Goal: Navigation & Orientation: Find specific page/section

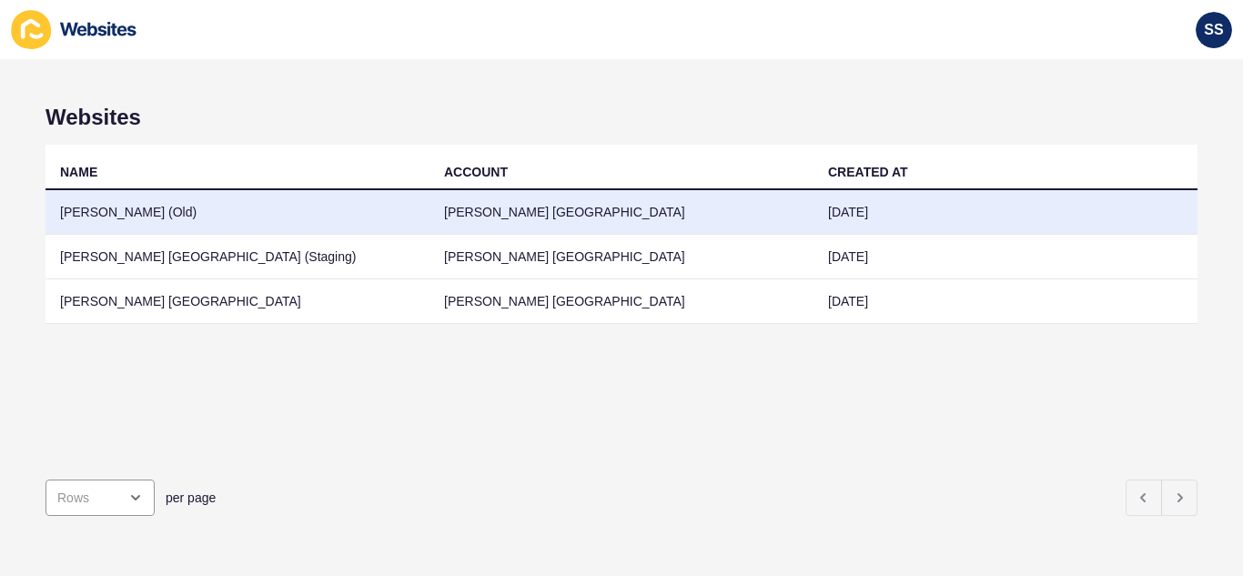
click at [297, 225] on td "[PERSON_NAME] (Old)" at bounding box center [237, 212] width 384 height 45
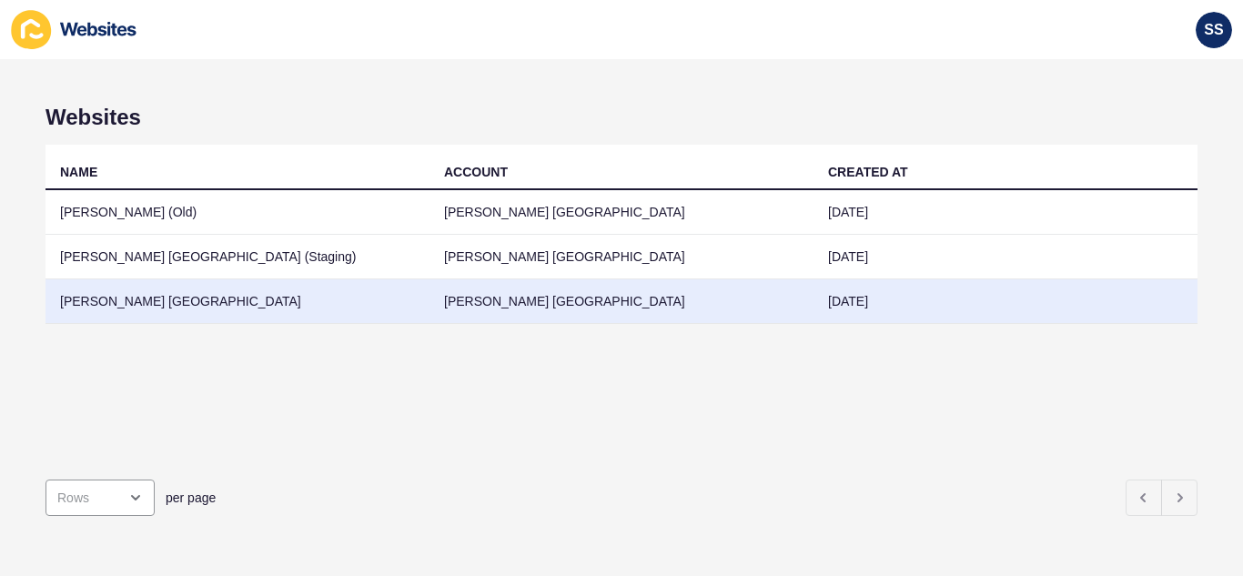
click at [327, 303] on td "Jefferies London" at bounding box center [237, 301] width 384 height 45
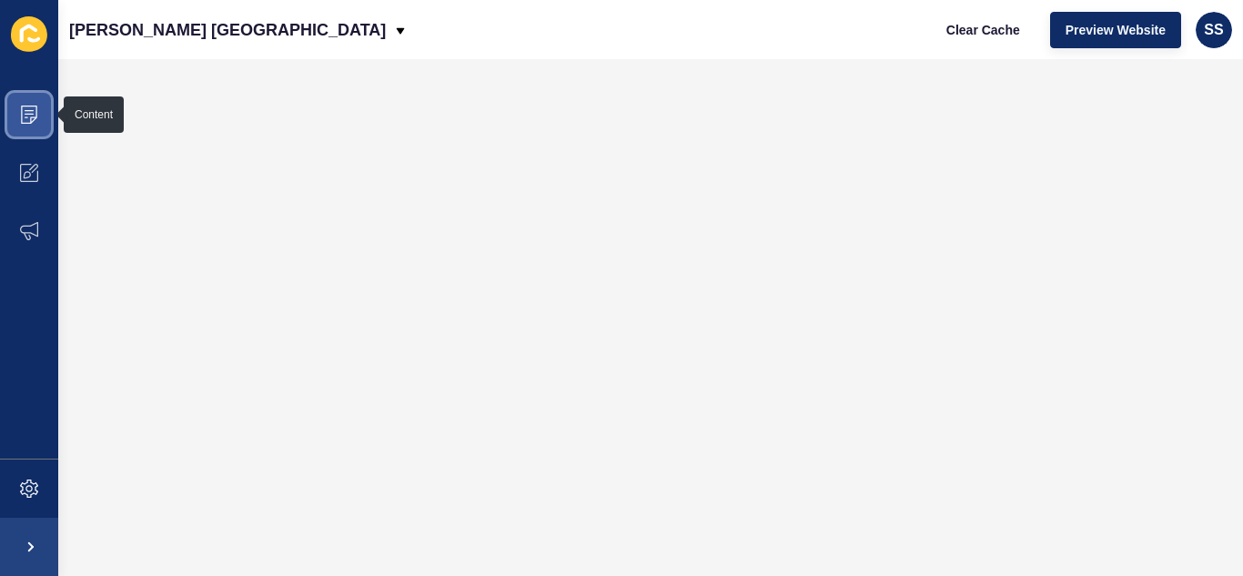
click at [26, 112] on icon at bounding box center [29, 115] width 18 height 18
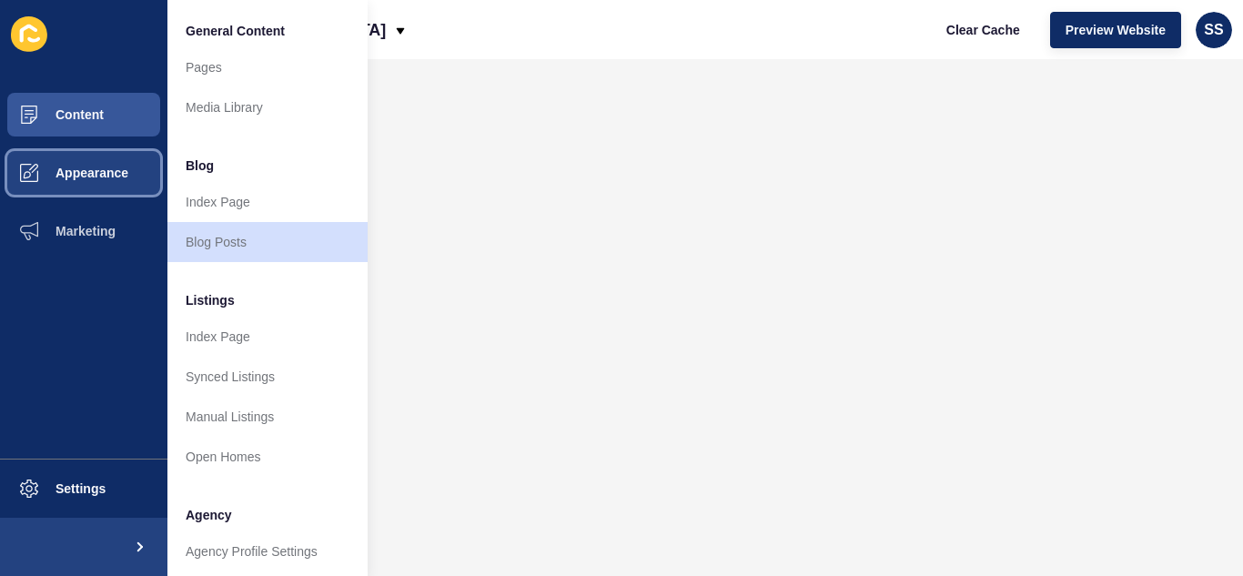
click at [72, 168] on span "Appearance" at bounding box center [62, 173] width 131 height 15
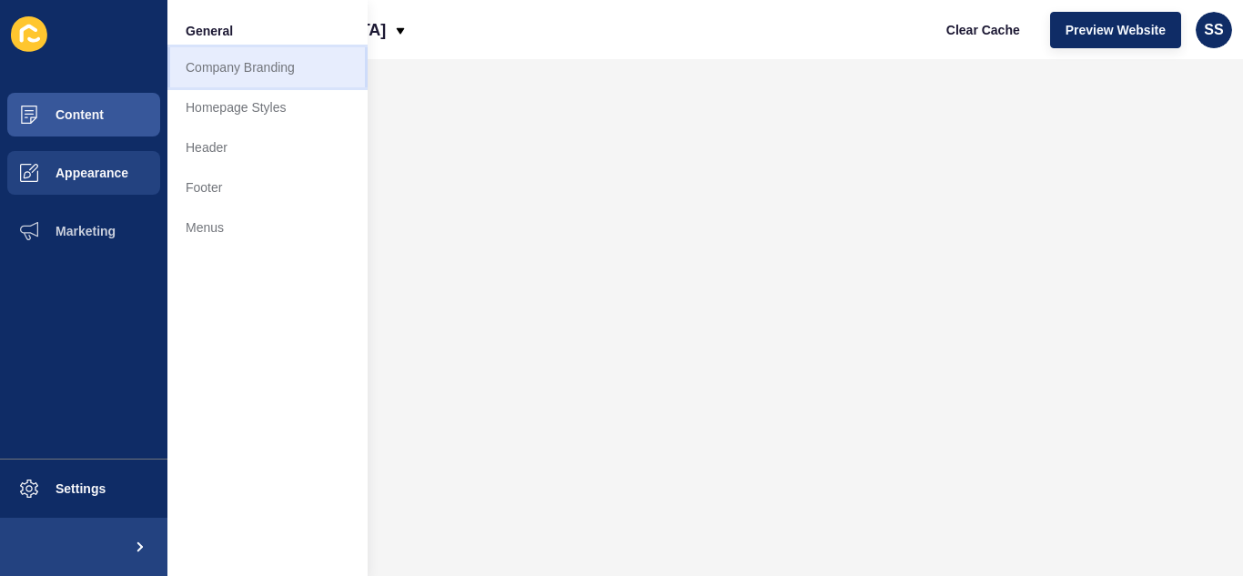
click at [220, 75] on link "Company Branding" at bounding box center [267, 67] width 200 height 40
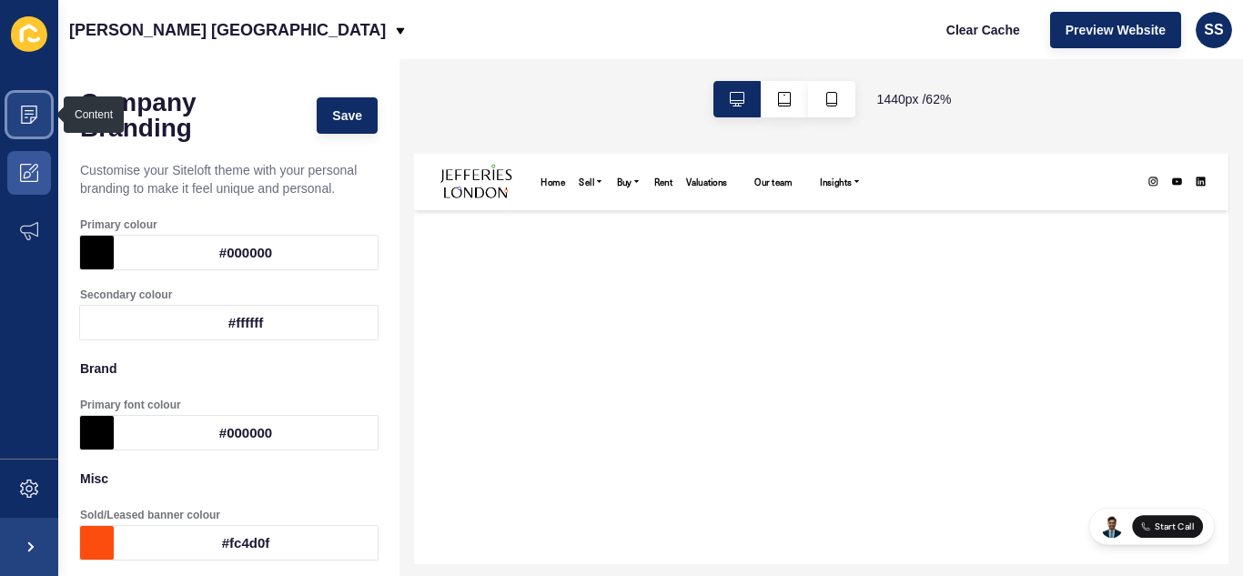
click at [22, 127] on span at bounding box center [29, 115] width 58 height 58
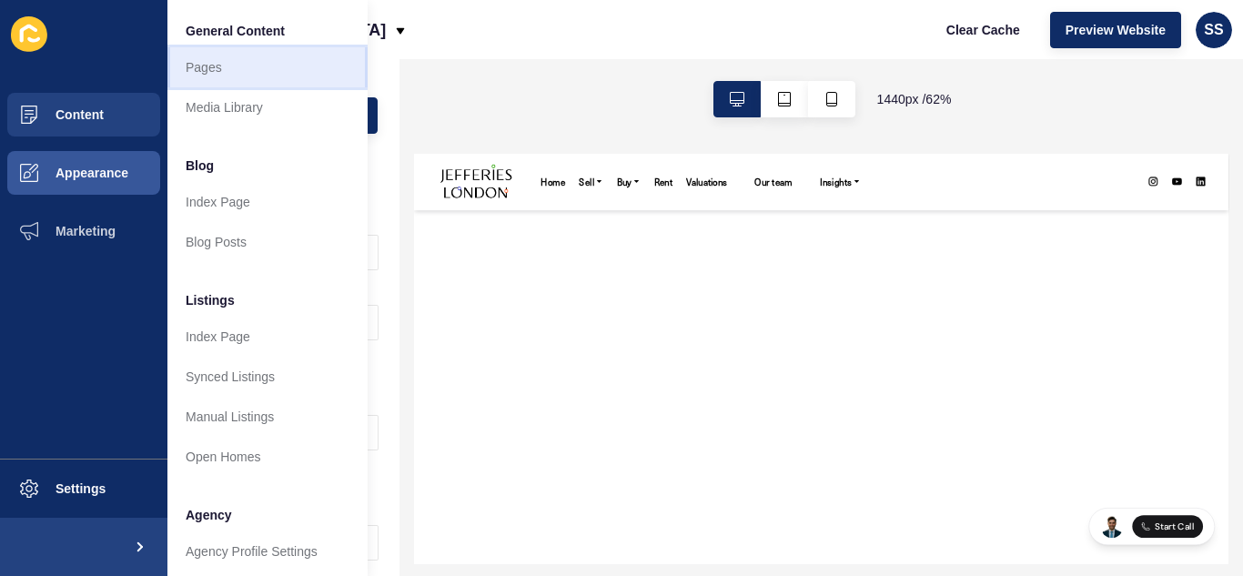
click at [209, 65] on link "Pages" at bounding box center [267, 67] width 200 height 40
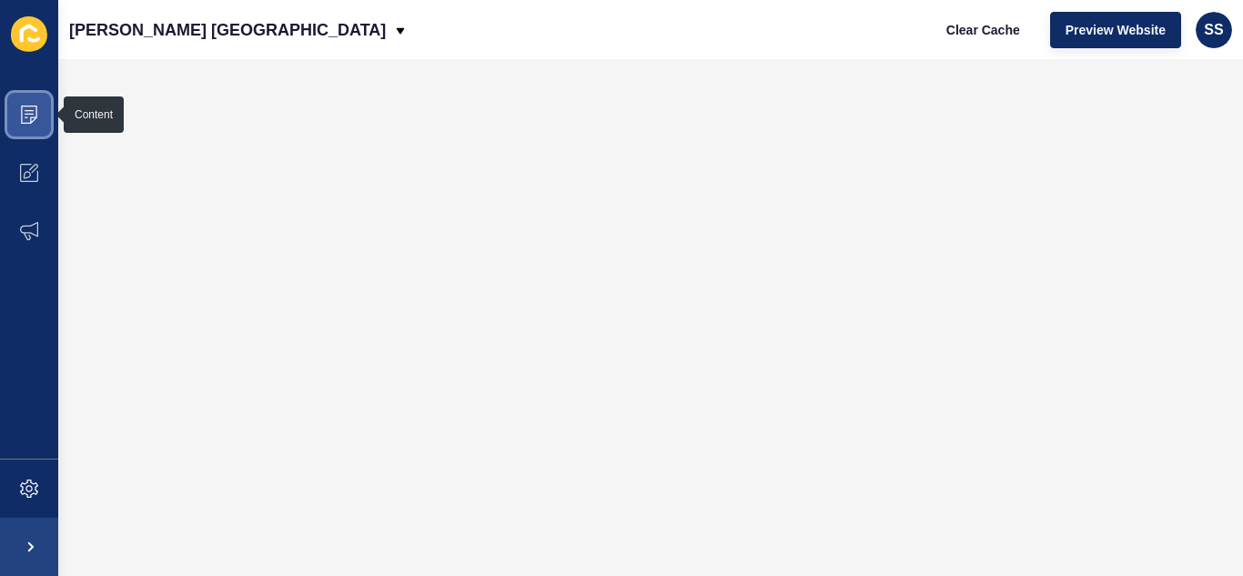
click at [27, 110] on icon at bounding box center [29, 110] width 9 height 1
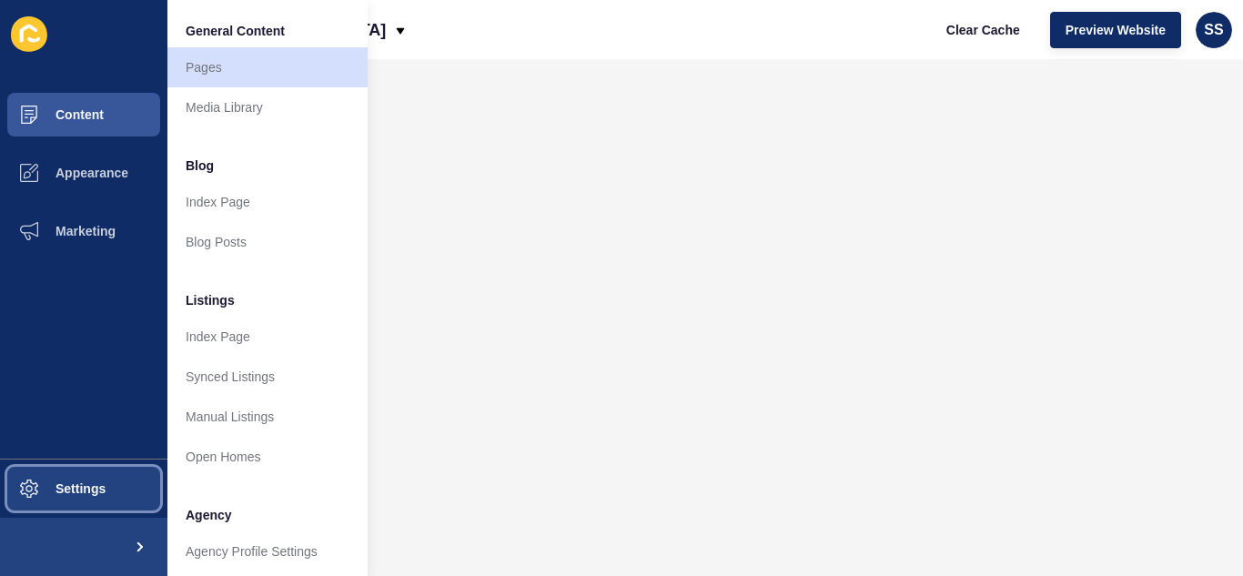
click at [60, 490] on span "Settings" at bounding box center [51, 488] width 108 height 15
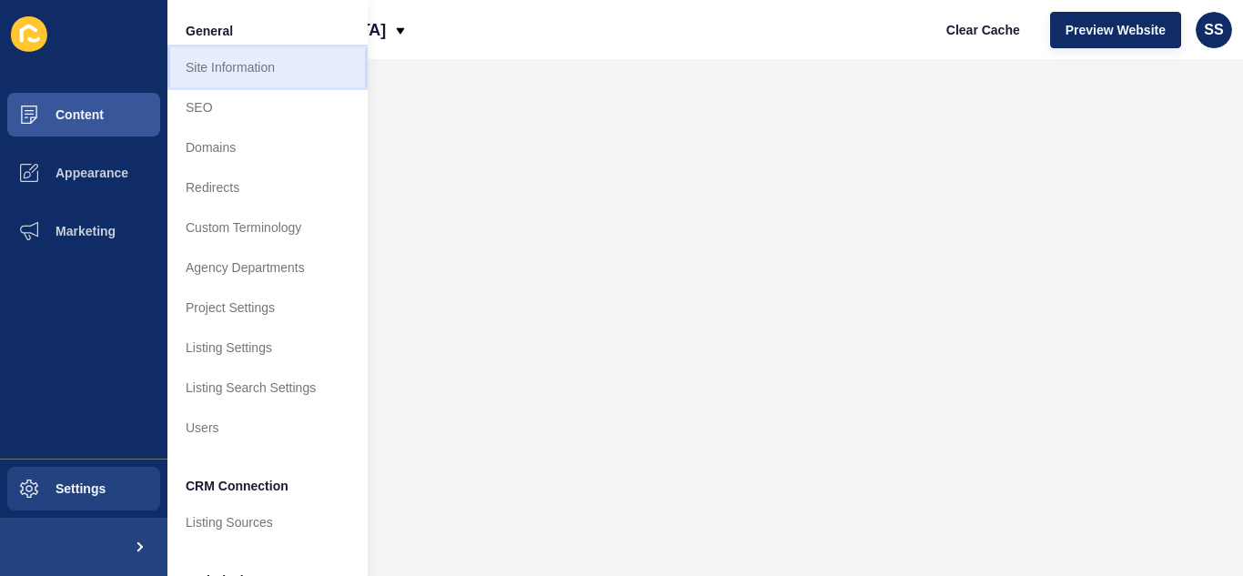
click at [242, 68] on link "Site Information" at bounding box center [267, 67] width 200 height 40
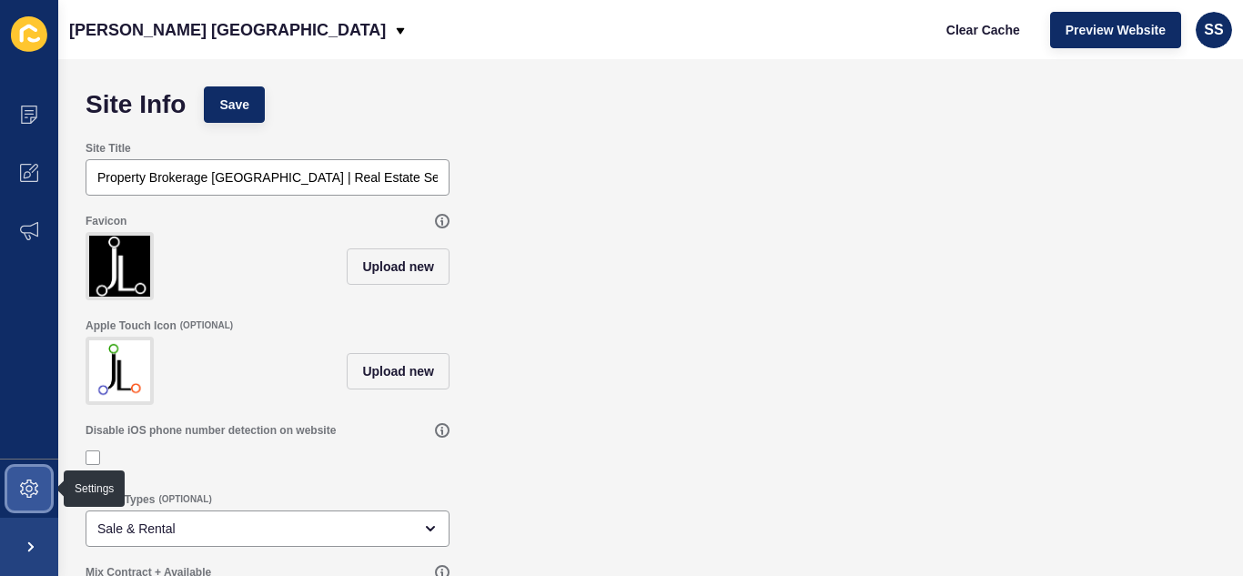
click at [25, 496] on icon at bounding box center [29, 488] width 18 height 18
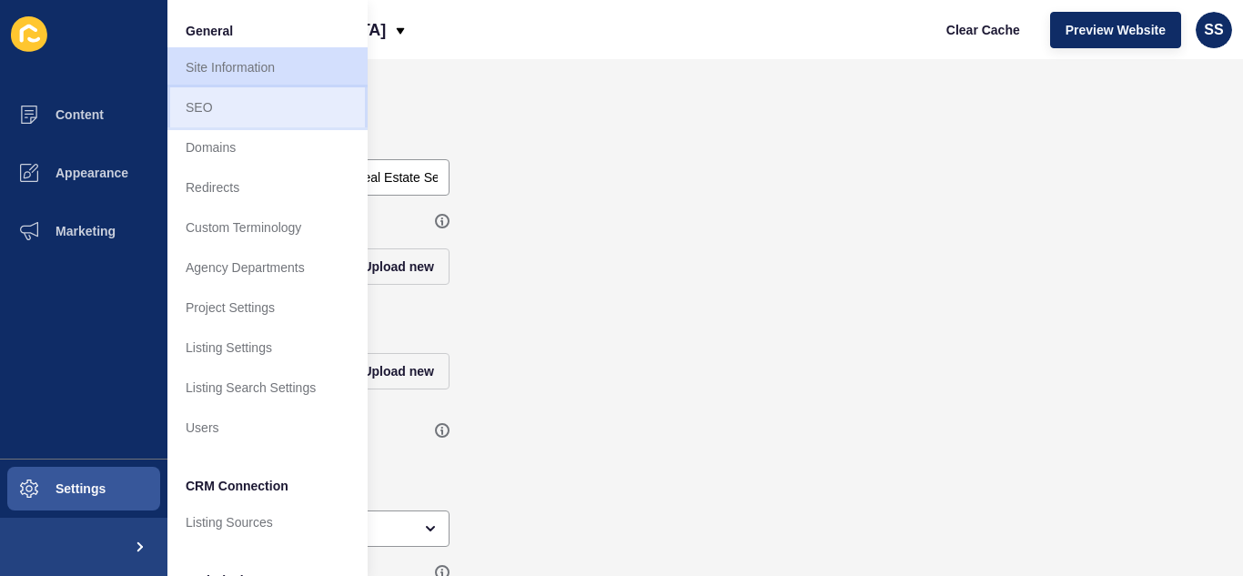
click at [217, 110] on link "SEO" at bounding box center [267, 107] width 200 height 40
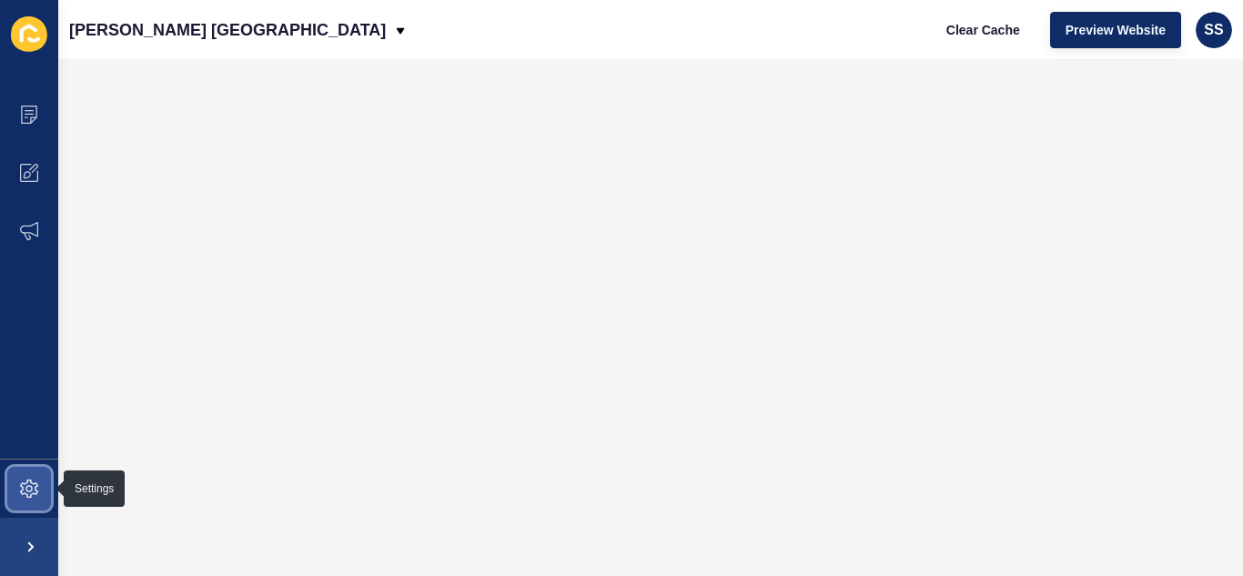
click at [15, 484] on span at bounding box center [29, 488] width 58 height 58
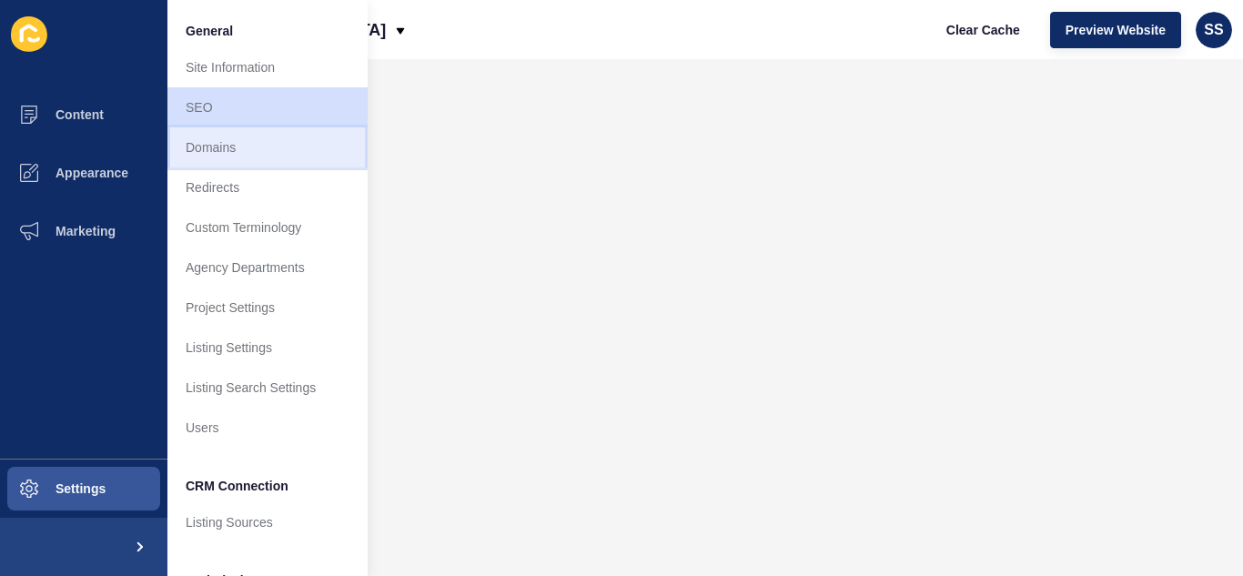
click at [217, 149] on link "Domains" at bounding box center [267, 147] width 200 height 40
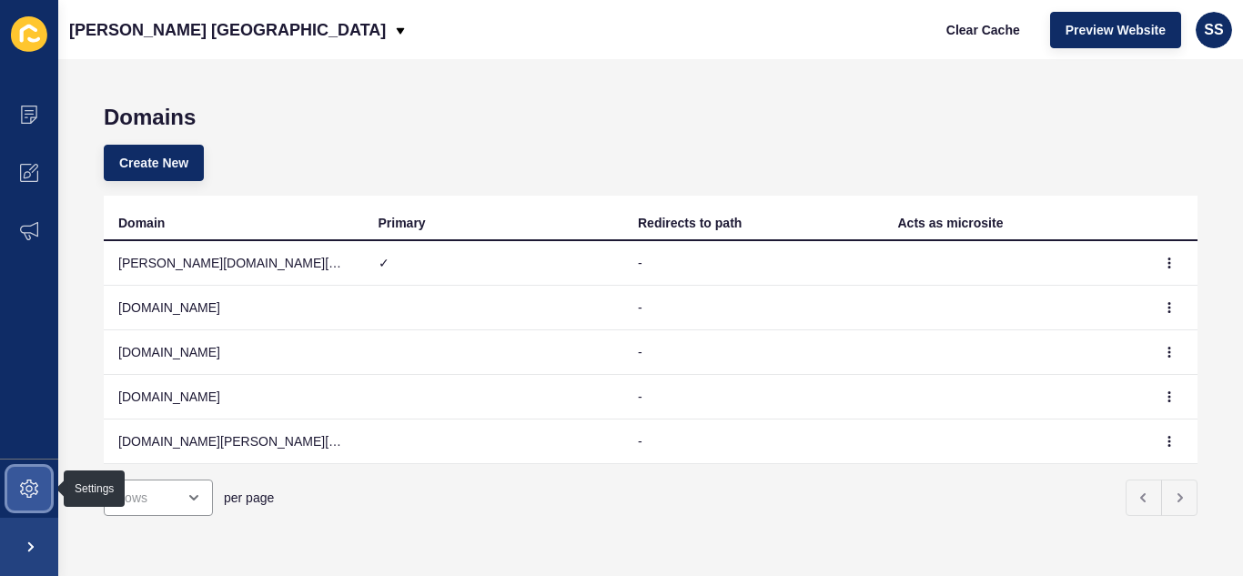
click at [27, 486] on icon at bounding box center [28, 488] width 7 height 7
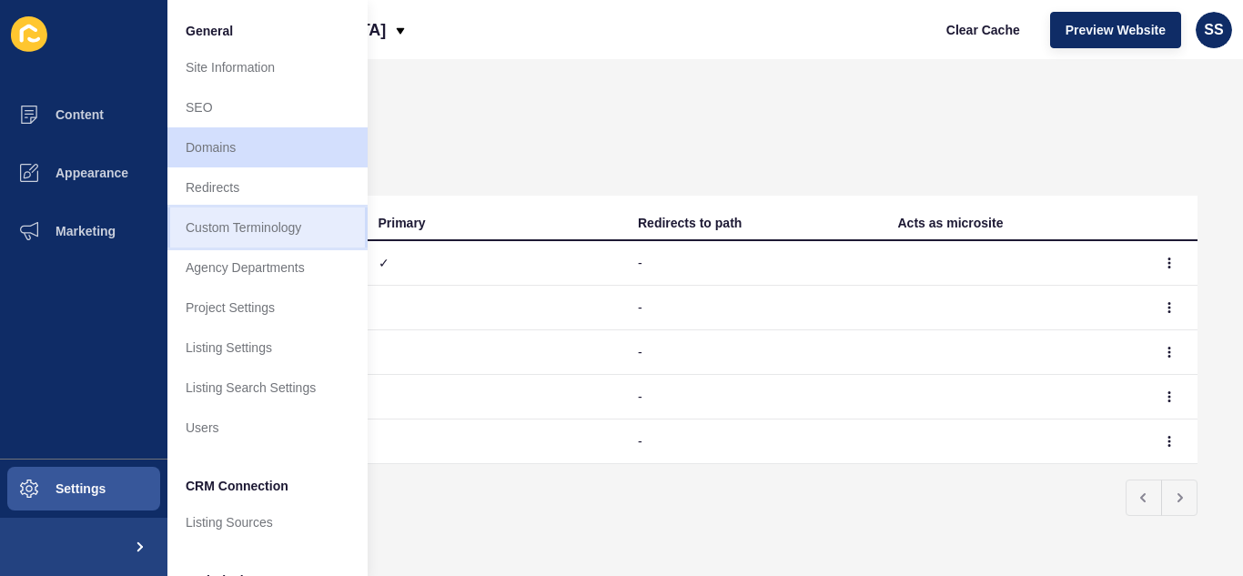
click at [212, 225] on link "Custom Terminology" at bounding box center [267, 227] width 200 height 40
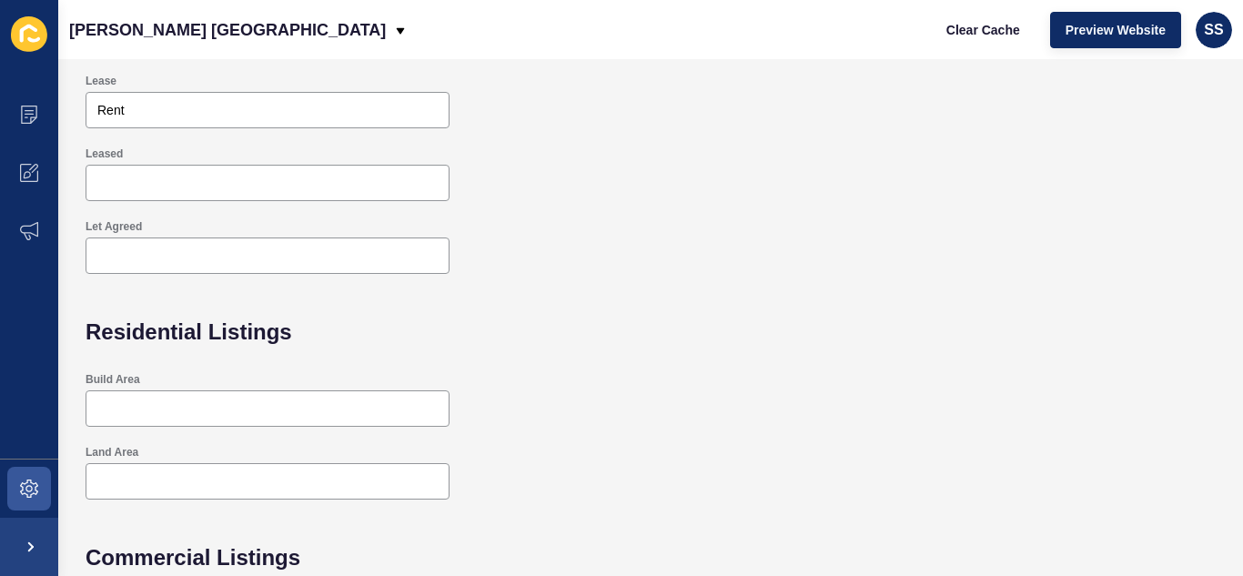
scroll to position [597, 0]
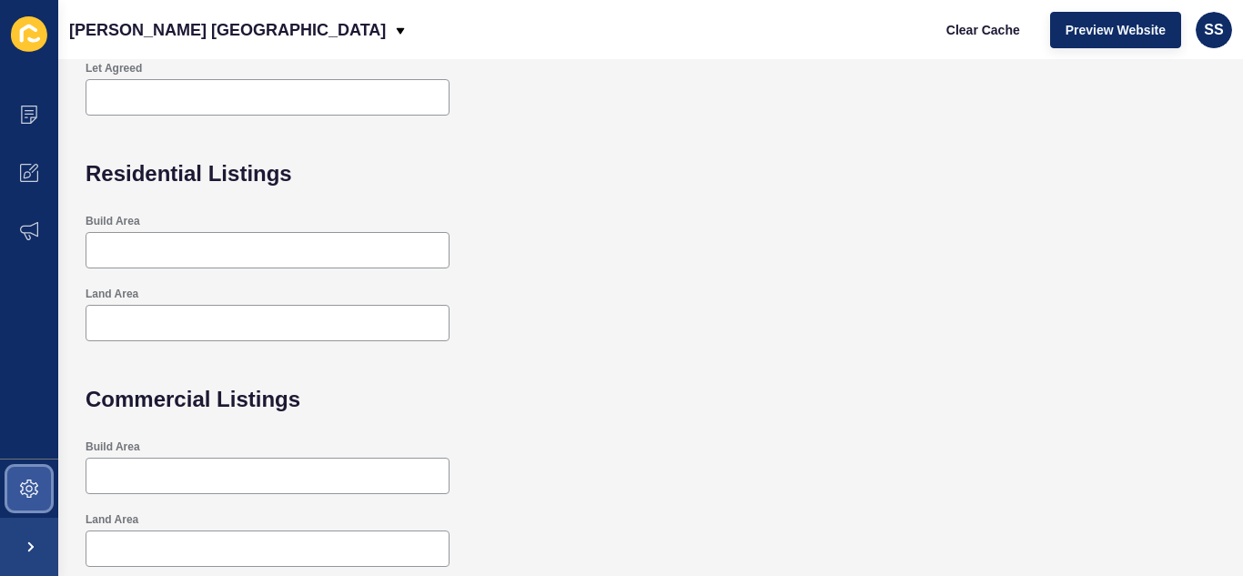
click at [36, 502] on span at bounding box center [29, 488] width 58 height 58
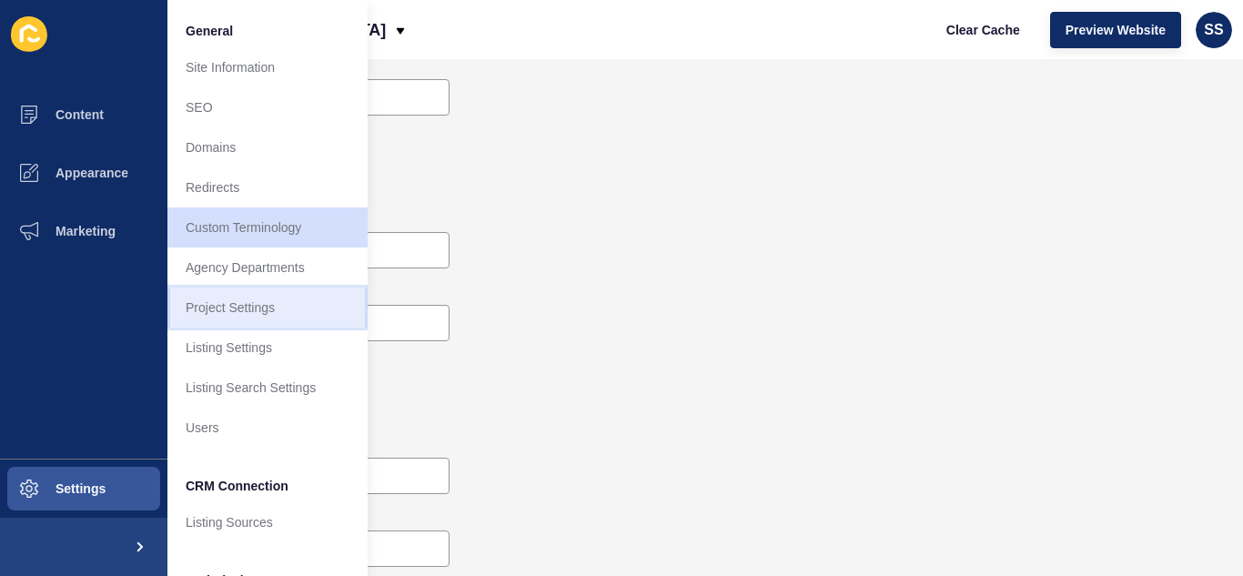
click at [230, 297] on link "Project Settings" at bounding box center [267, 307] width 200 height 40
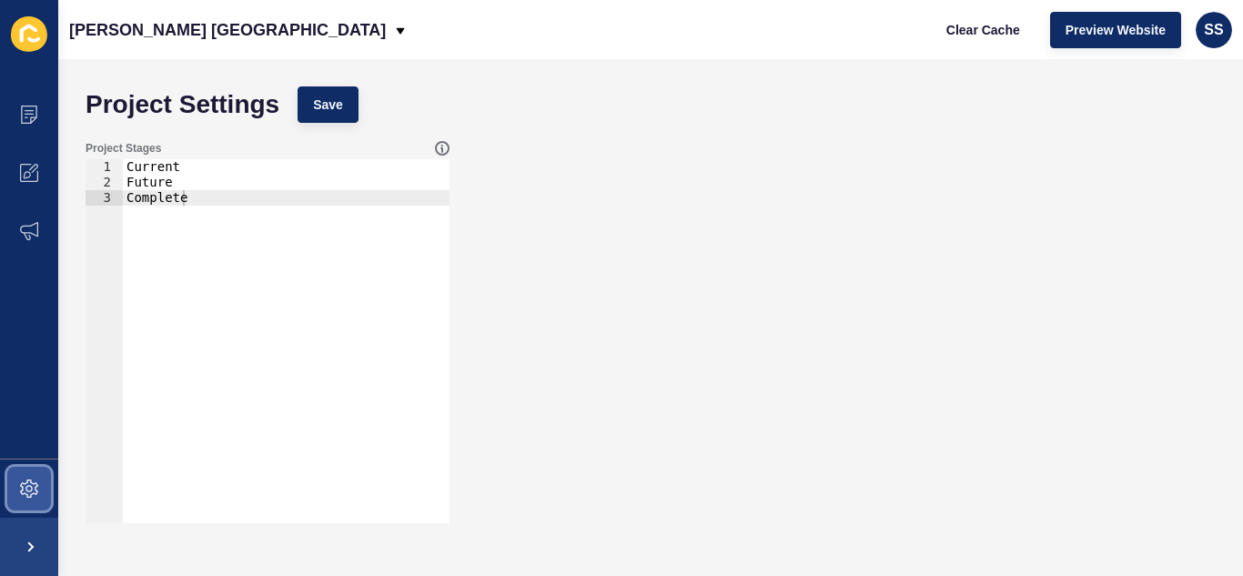
click at [29, 485] on icon at bounding box center [29, 488] width 18 height 18
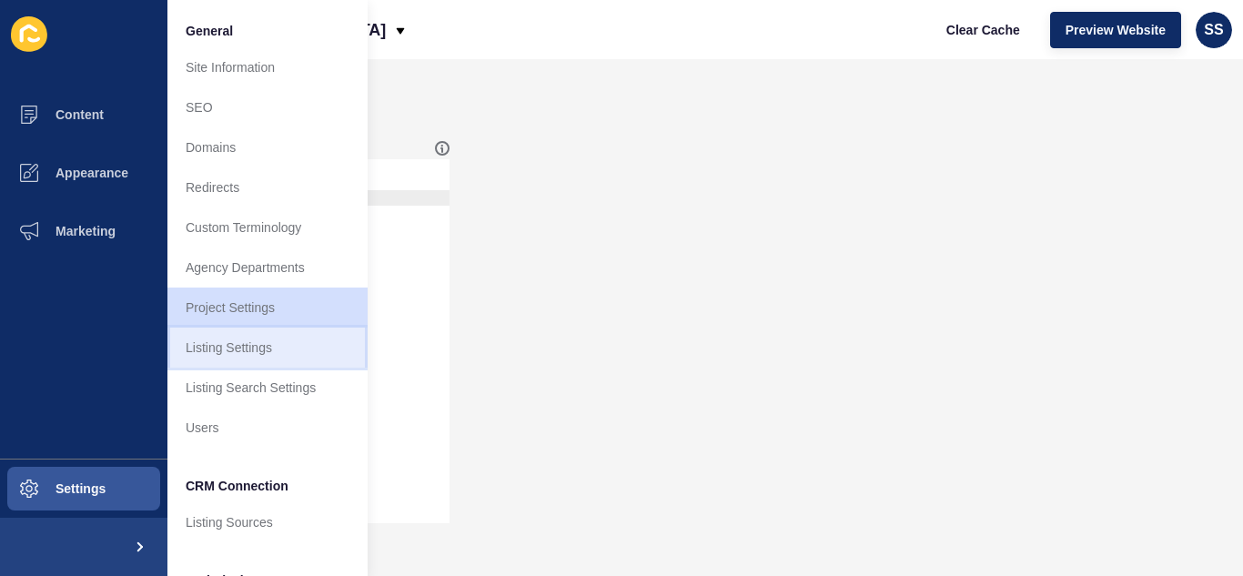
click at [251, 350] on link "Listing Settings" at bounding box center [267, 347] width 200 height 40
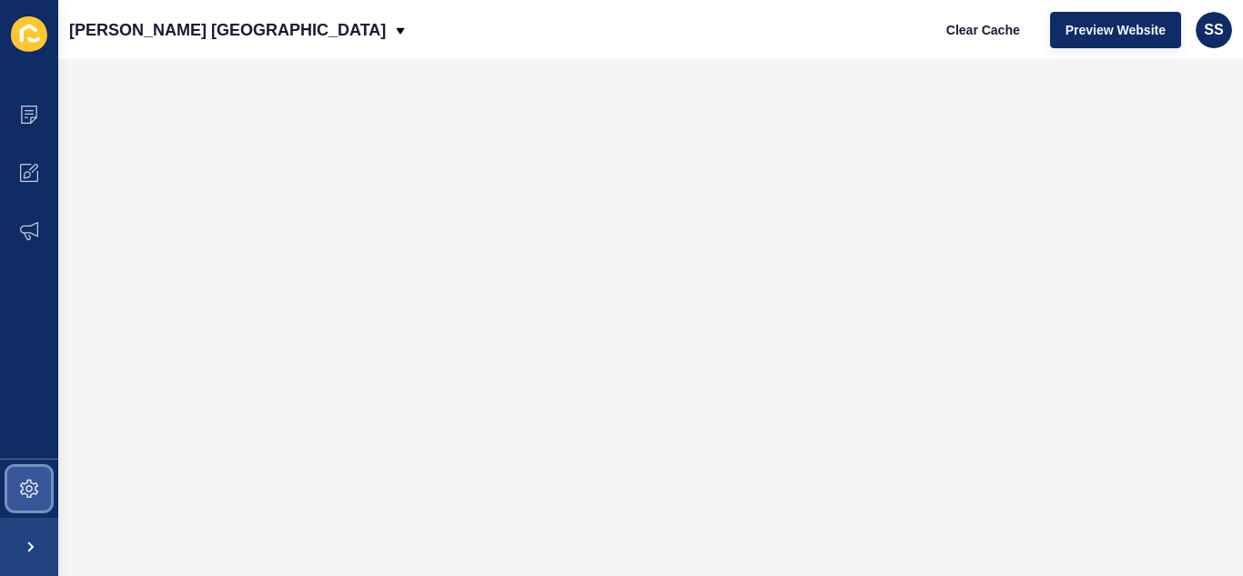
click at [27, 491] on icon at bounding box center [28, 488] width 7 height 7
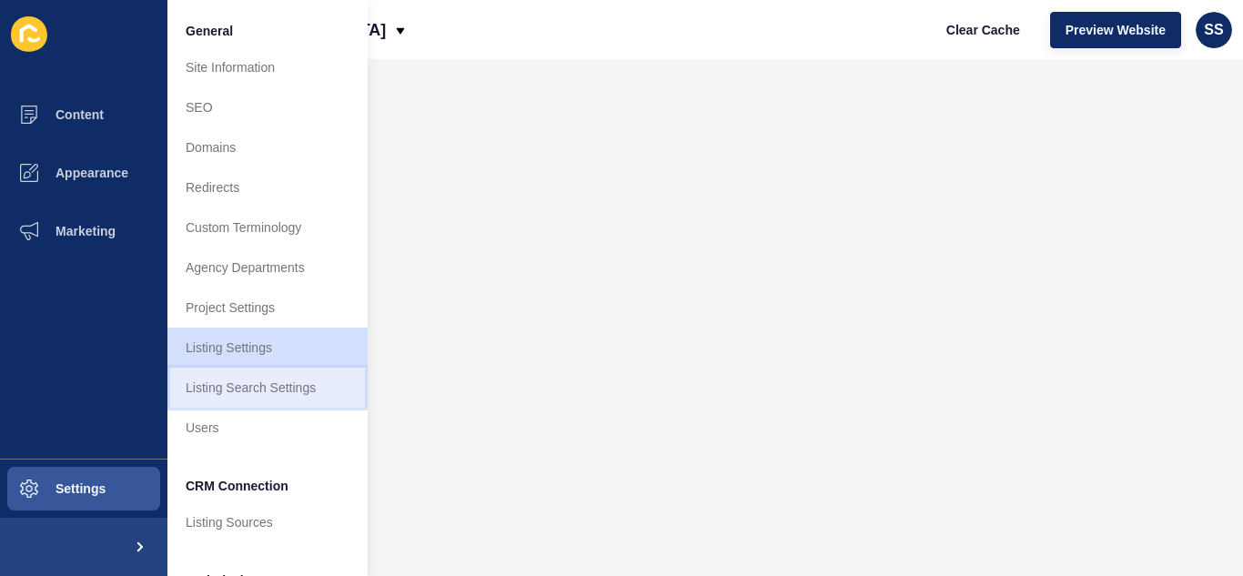
click at [226, 392] on link "Listing Search Settings" at bounding box center [267, 387] width 200 height 40
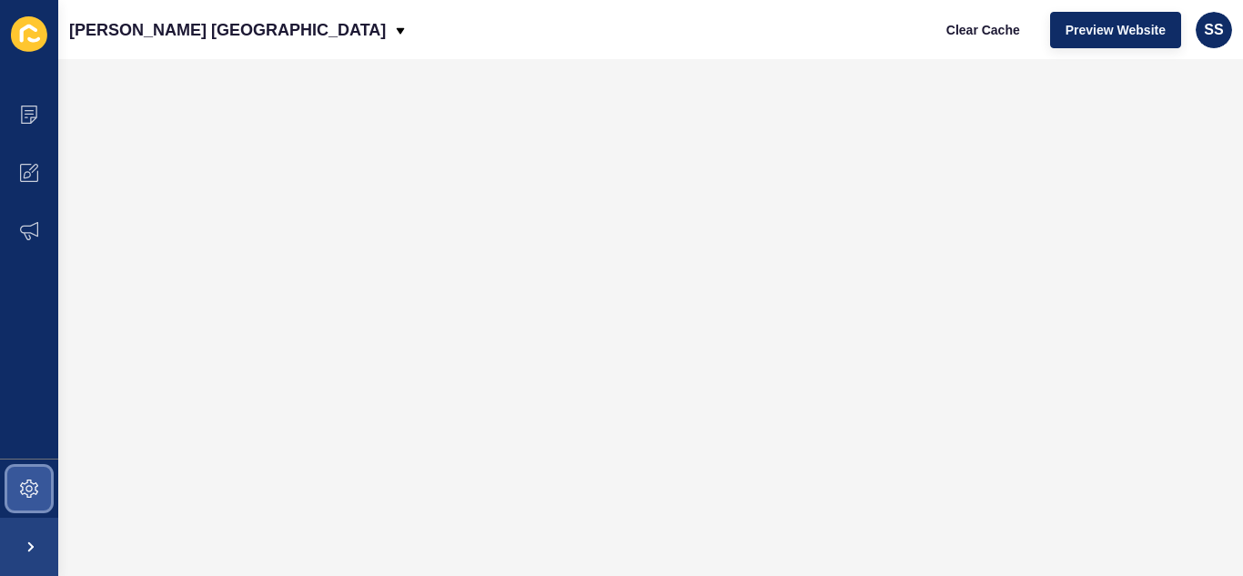
click at [23, 482] on icon at bounding box center [29, 488] width 18 height 18
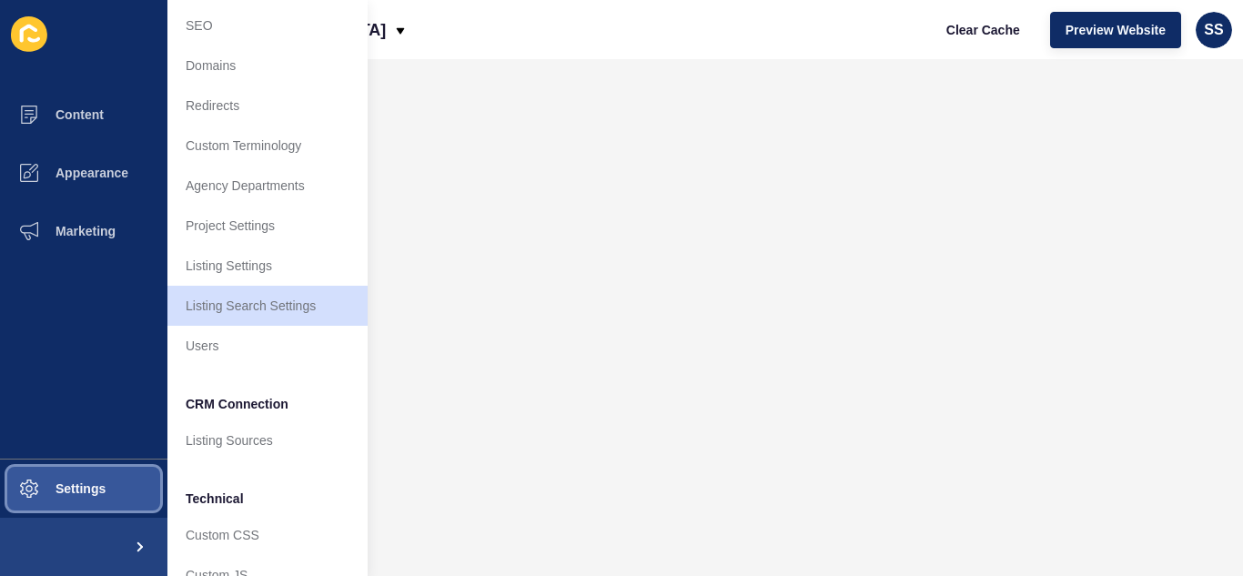
scroll to position [166, 0]
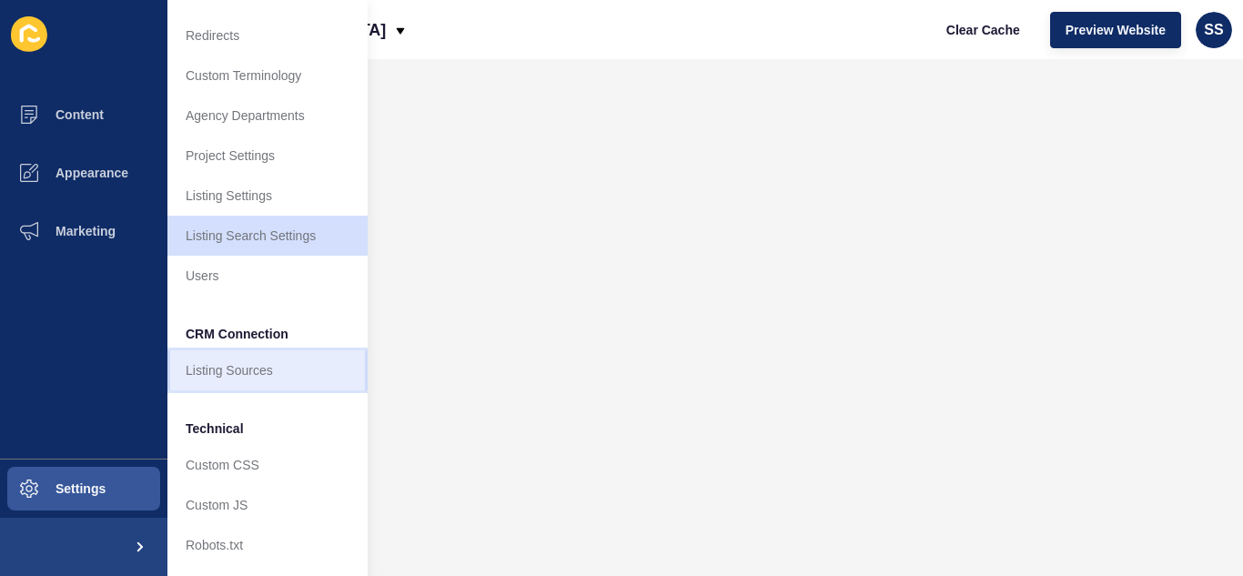
click at [216, 363] on link "Listing Sources" at bounding box center [267, 370] width 200 height 40
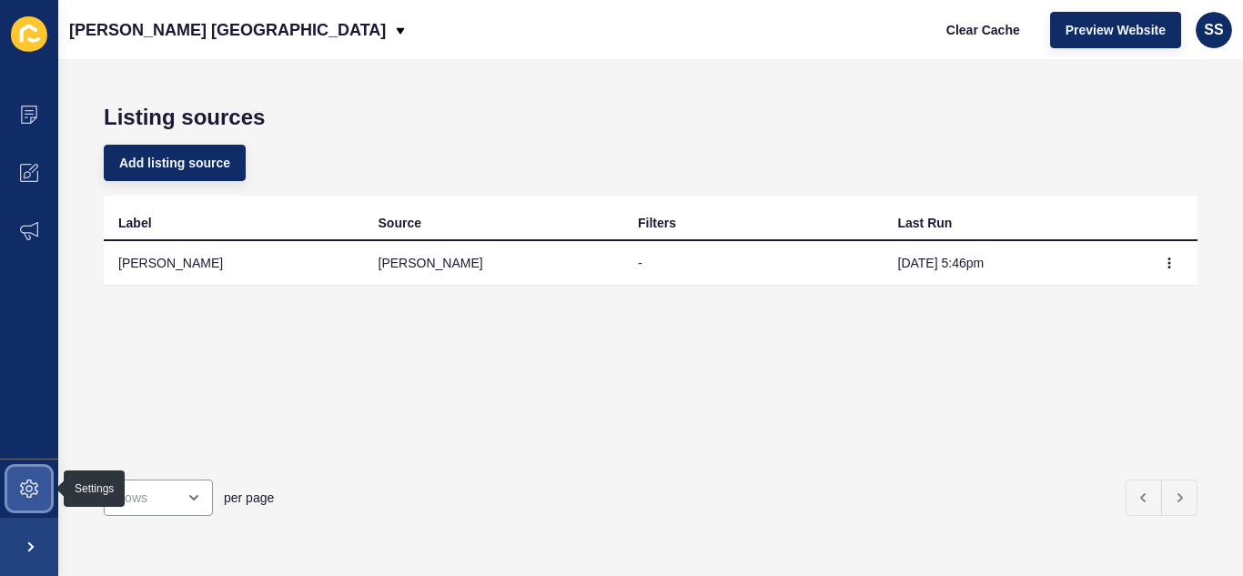
click at [38, 485] on span at bounding box center [29, 488] width 58 height 58
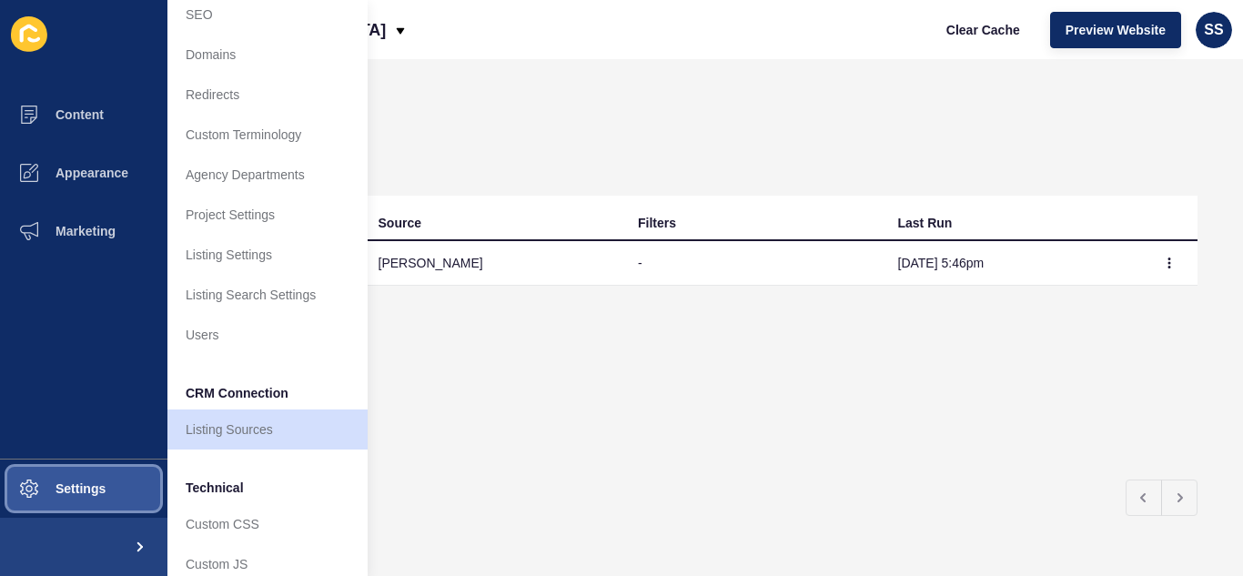
scroll to position [166, 0]
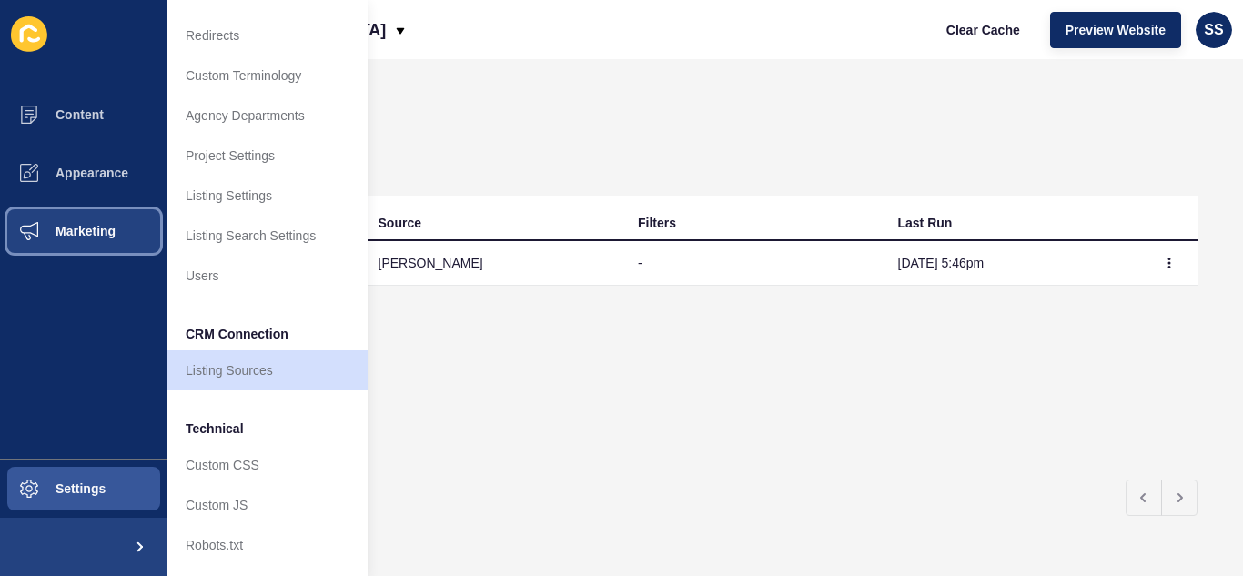
click at [87, 231] on span "Marketing" at bounding box center [56, 231] width 118 height 15
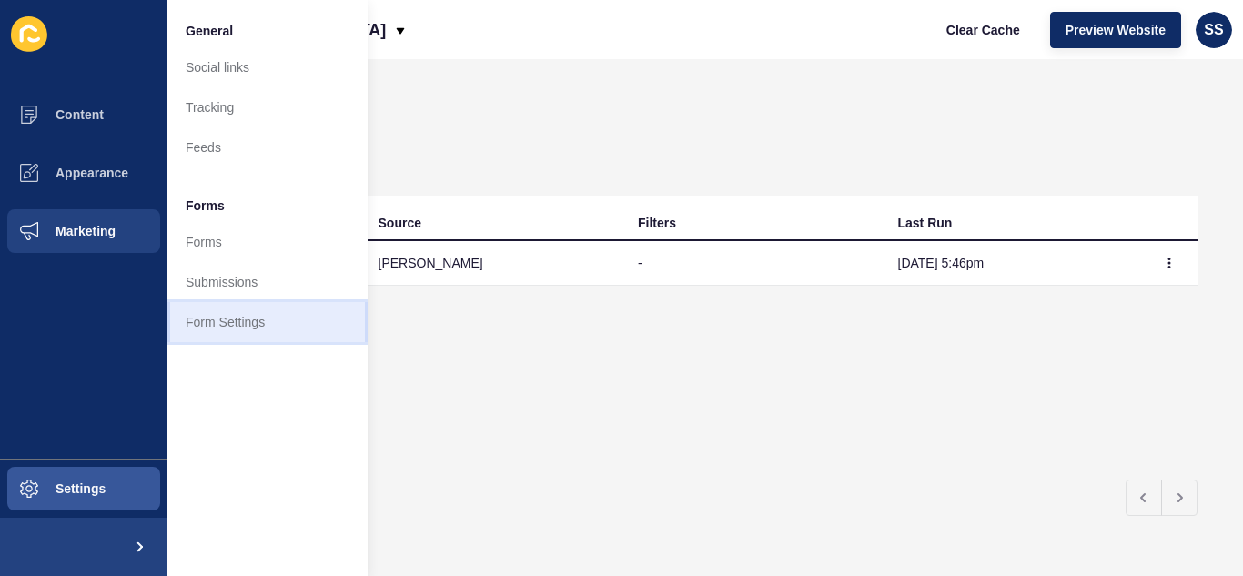
click at [223, 321] on link "Form Settings" at bounding box center [267, 322] width 200 height 40
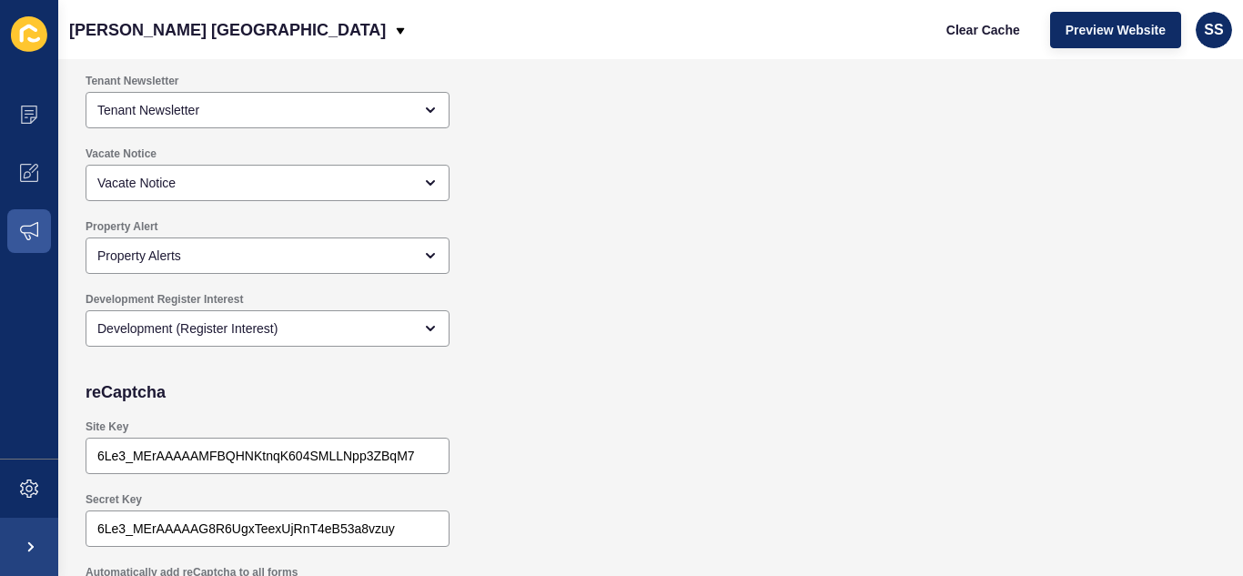
scroll to position [1827, 0]
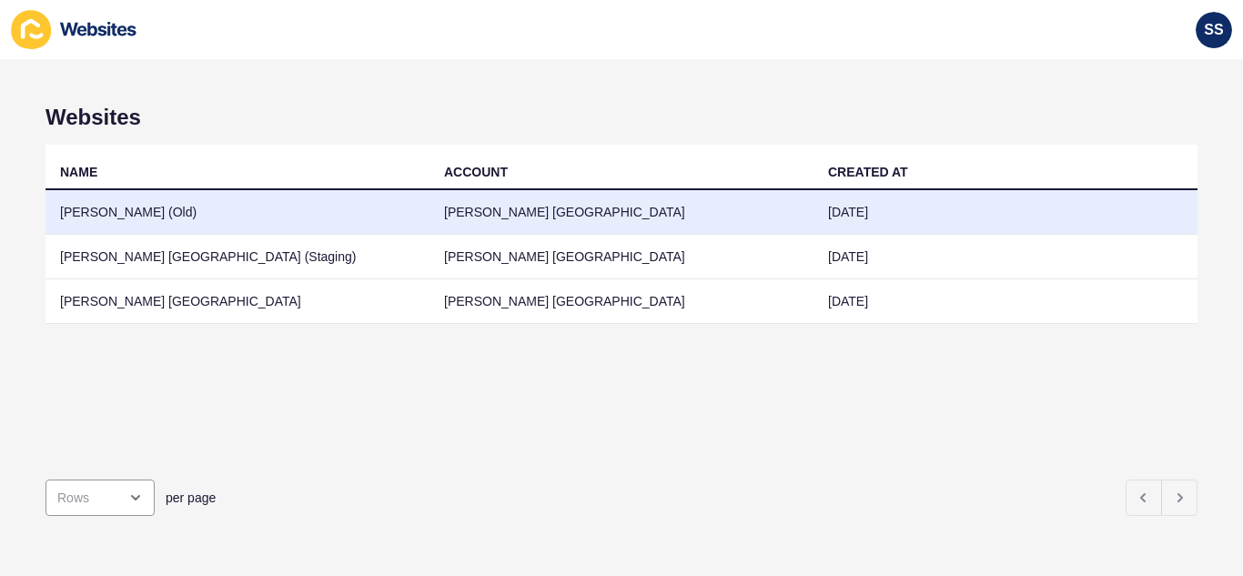
click at [303, 197] on td "[PERSON_NAME] (Old)" at bounding box center [237, 212] width 384 height 45
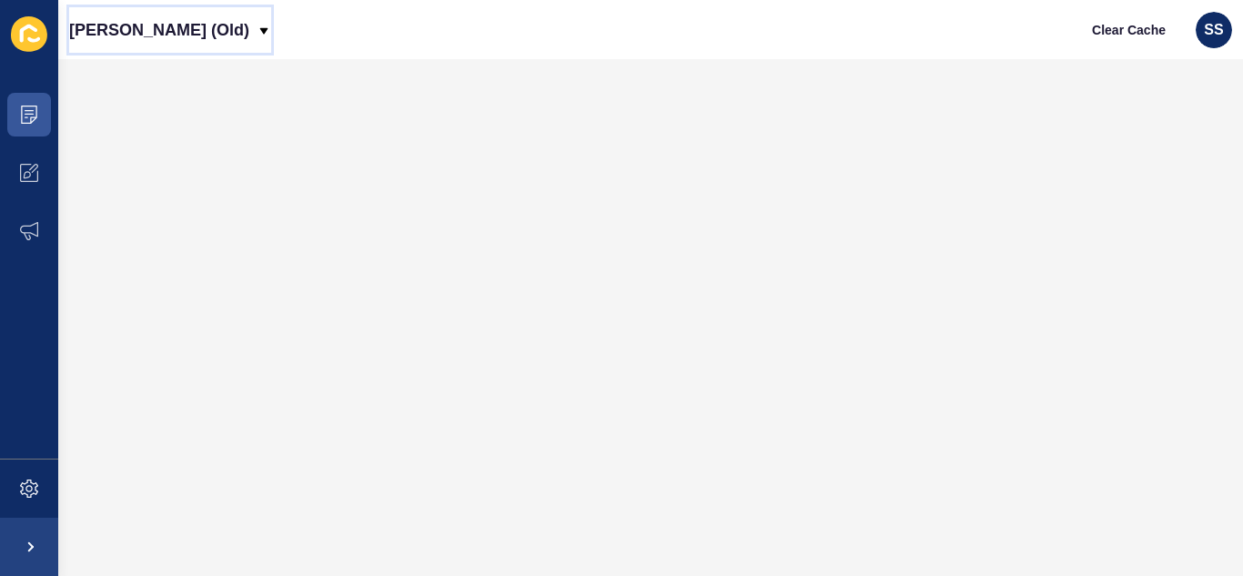
click at [238, 31] on div "[PERSON_NAME] (Old)" at bounding box center [170, 29] width 202 height 45
click at [25, 167] on icon at bounding box center [29, 173] width 18 height 18
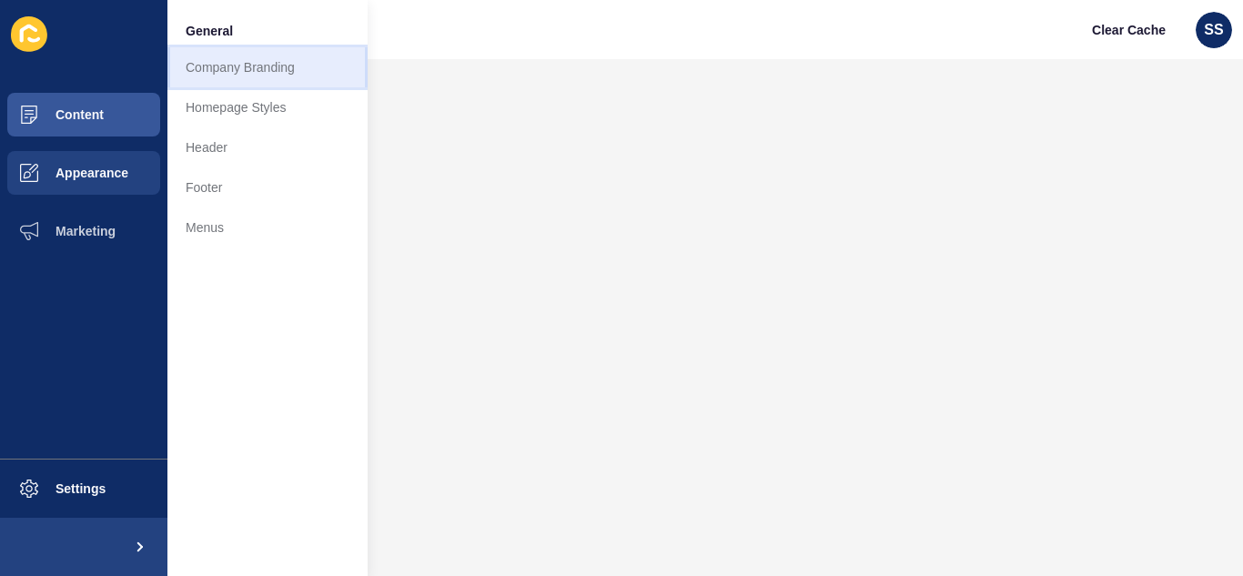
click at [267, 67] on link "Company Branding" at bounding box center [267, 67] width 200 height 40
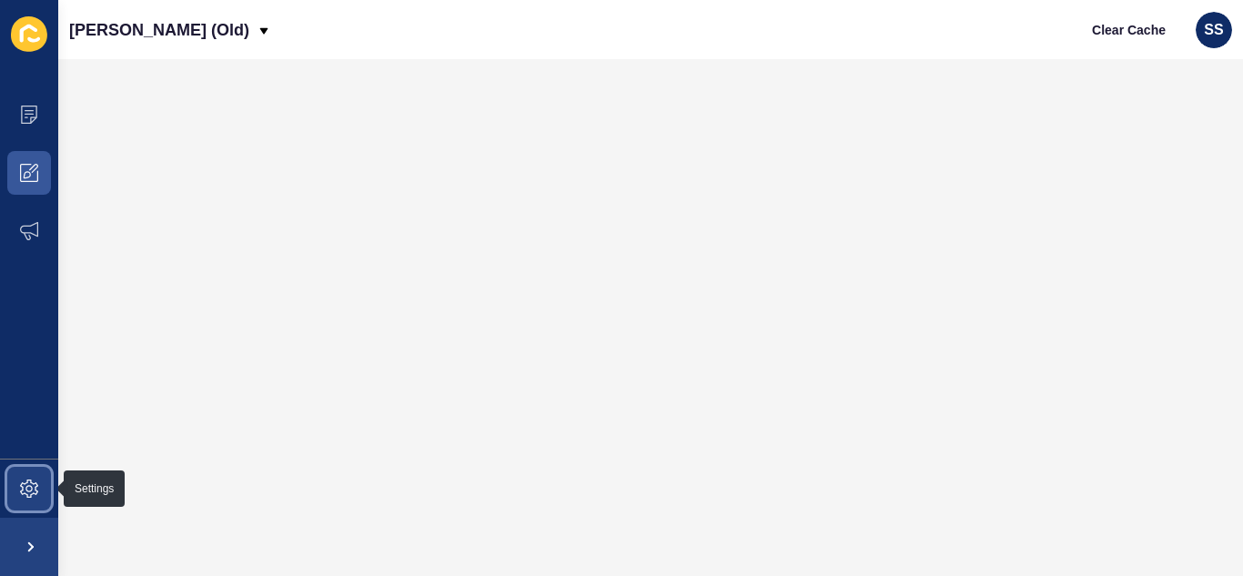
click at [23, 489] on icon at bounding box center [29, 488] width 18 height 18
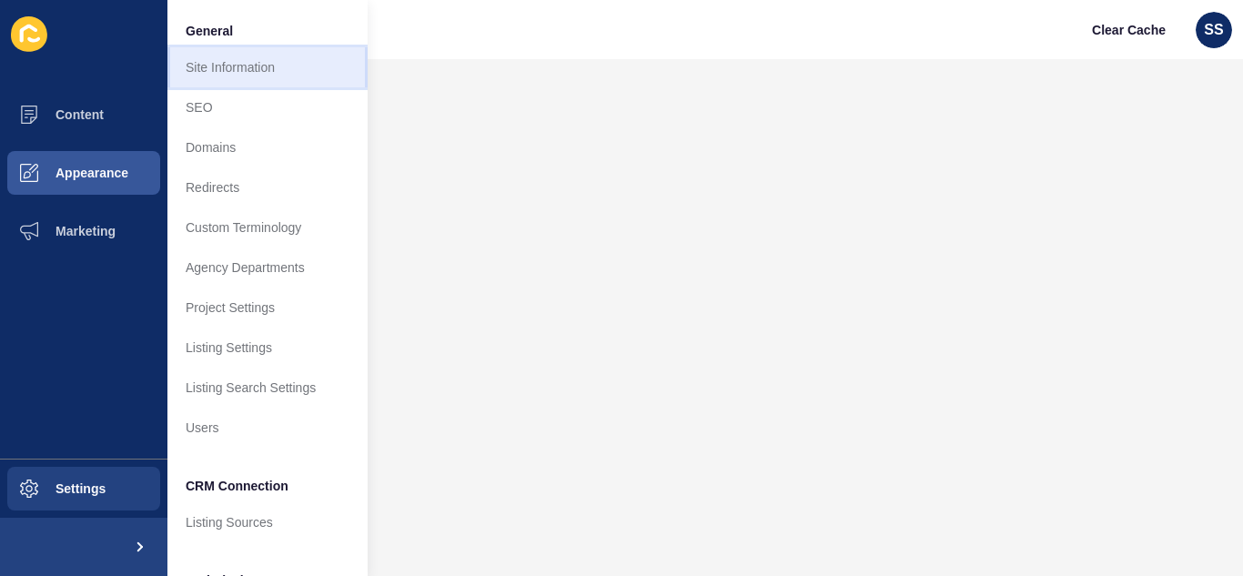
click at [206, 74] on link "Site Information" at bounding box center [267, 67] width 200 height 40
